Goal: Task Accomplishment & Management: Manage account settings

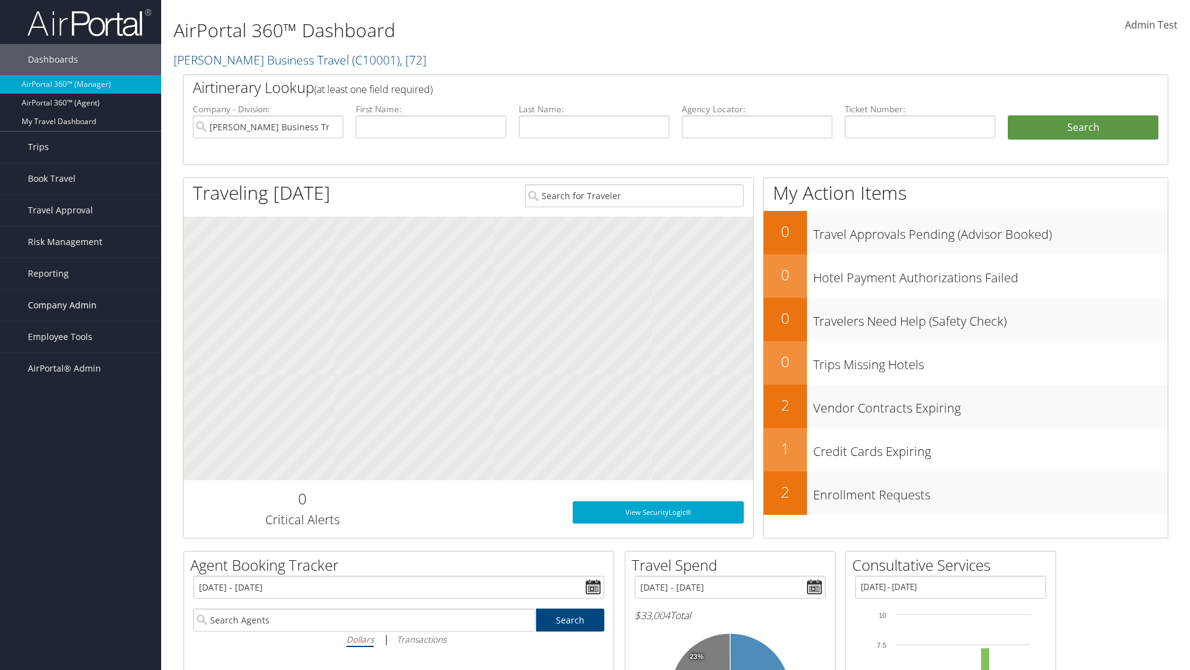
click at [81, 305] on span "Company Admin" at bounding box center [62, 305] width 69 height 31
click at [81, 479] on link "Forms Of Payment" at bounding box center [80, 478] width 161 height 19
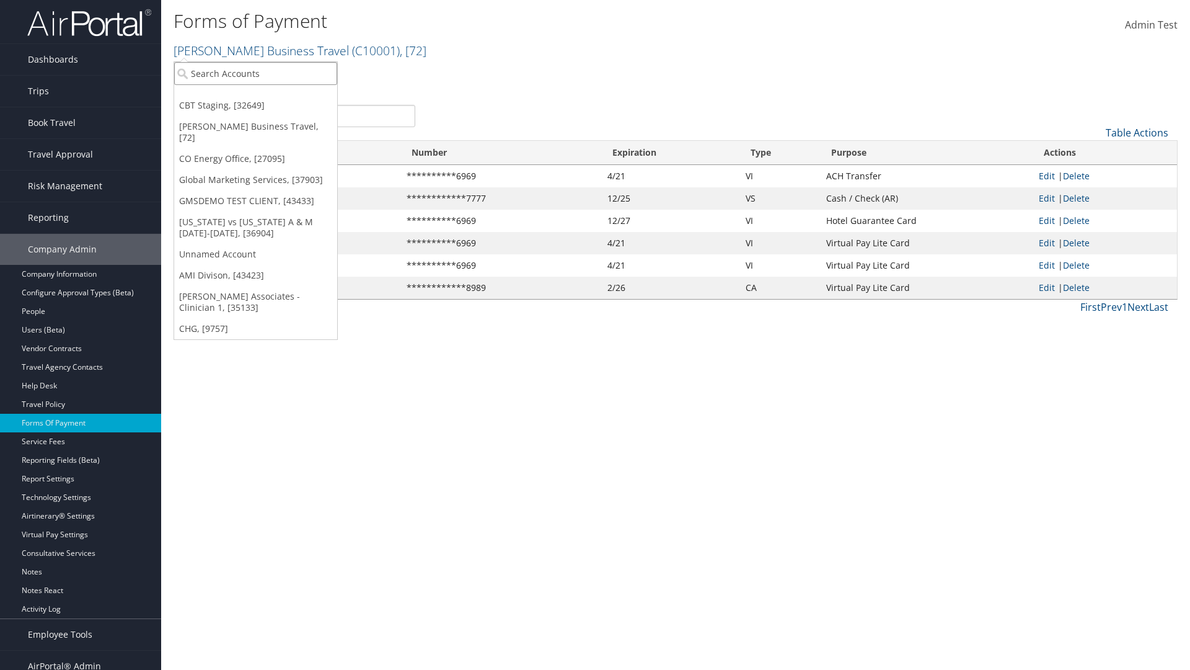
click at [255, 73] on input "search" at bounding box center [255, 73] width 163 height 23
type input "Global Marketing Services"
click at [267, 96] on div "Global Marketing Services (301946), [37903]" at bounding box center [267, 96] width 200 height 11
